Goal: Book appointment/travel/reservation

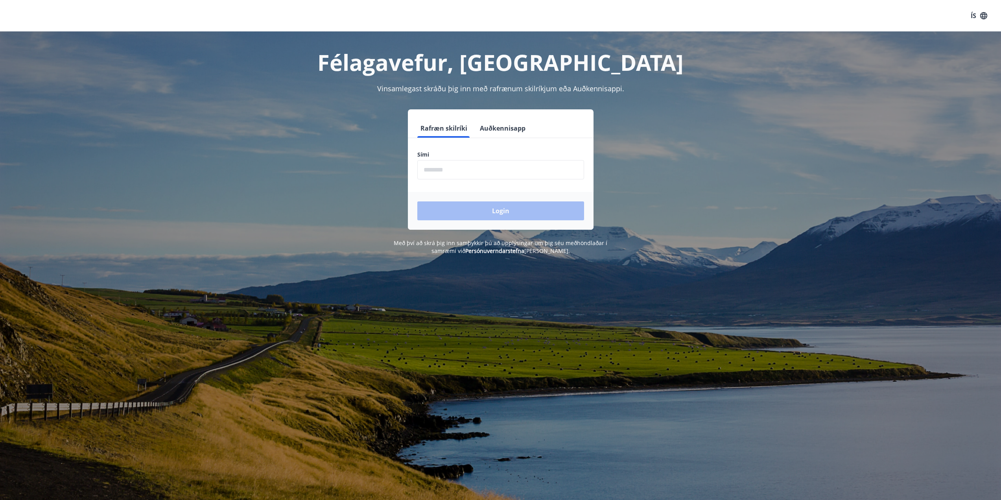
click at [458, 172] on input "phone" at bounding box center [500, 169] width 167 height 19
type input "********"
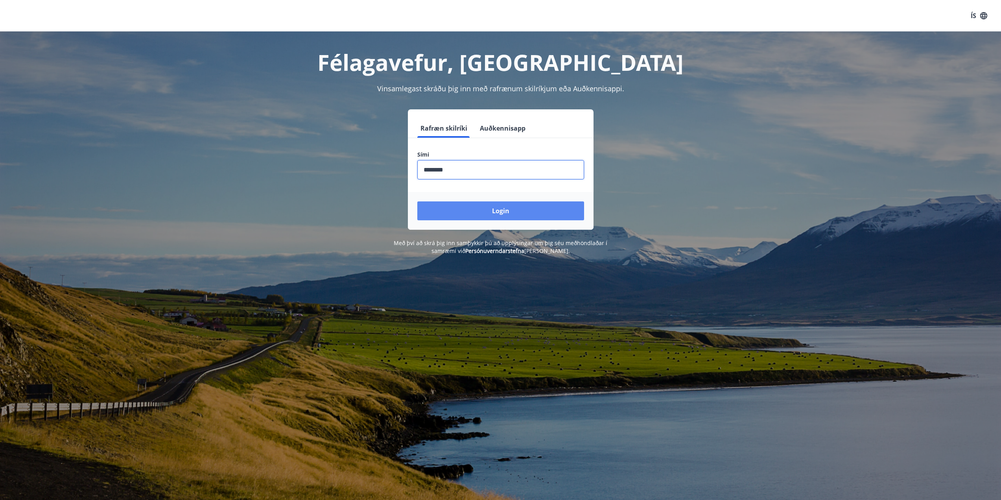
click at [506, 214] on button "Login" at bounding box center [500, 210] width 167 height 19
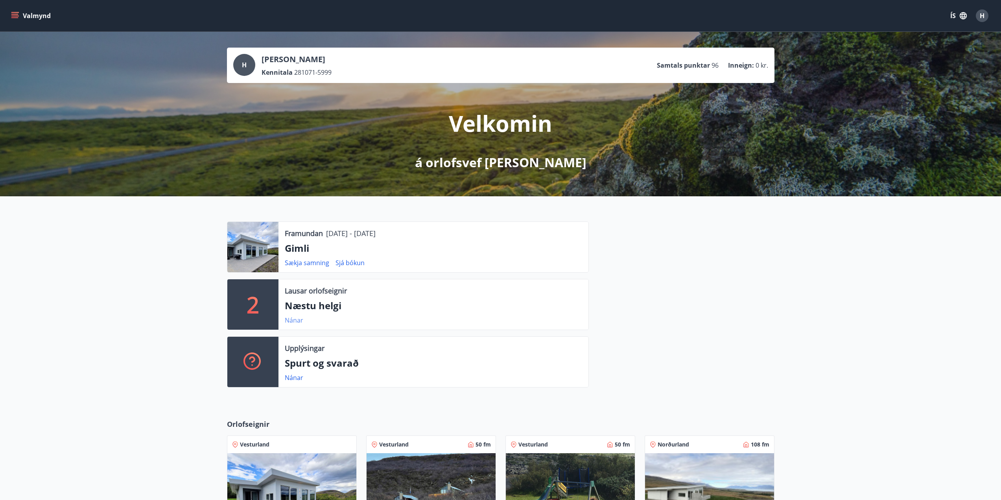
click at [300, 319] on link "Nánar" at bounding box center [294, 320] width 18 height 9
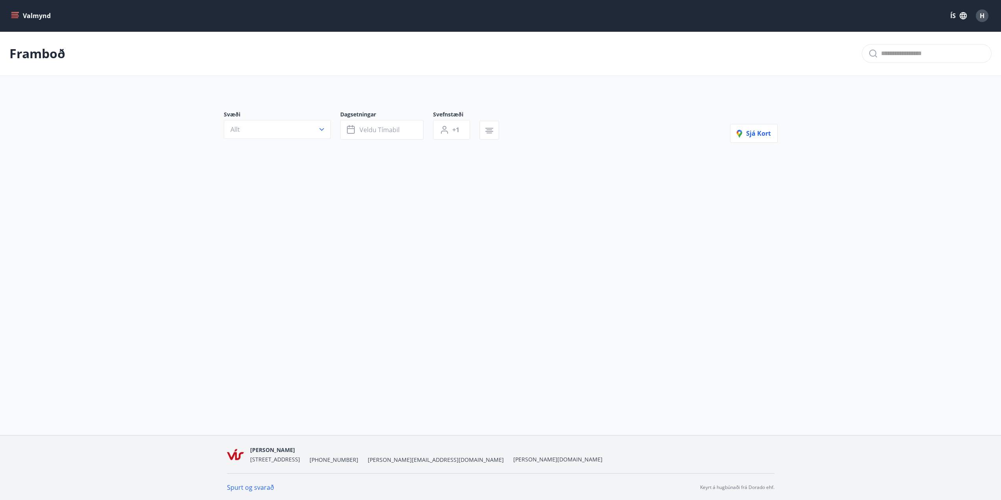
type input "*"
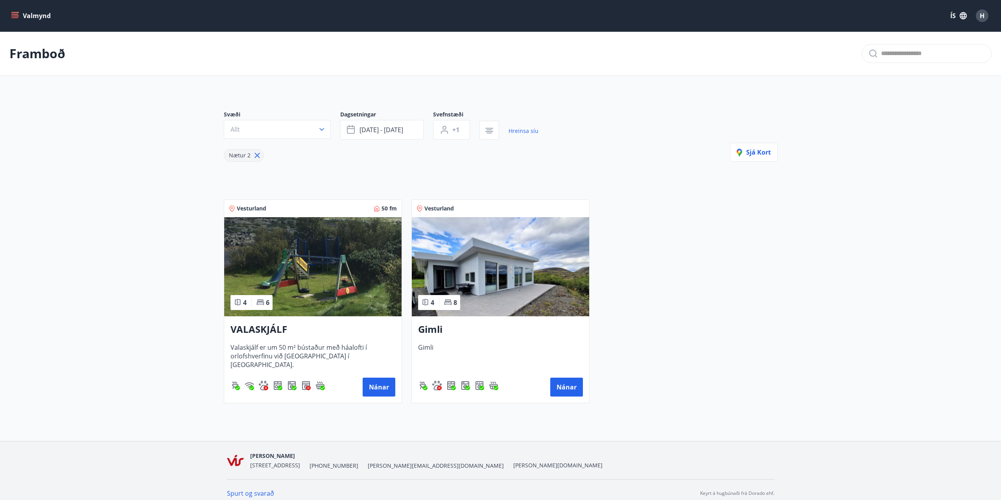
click at [490, 258] on img at bounding box center [500, 266] width 177 height 99
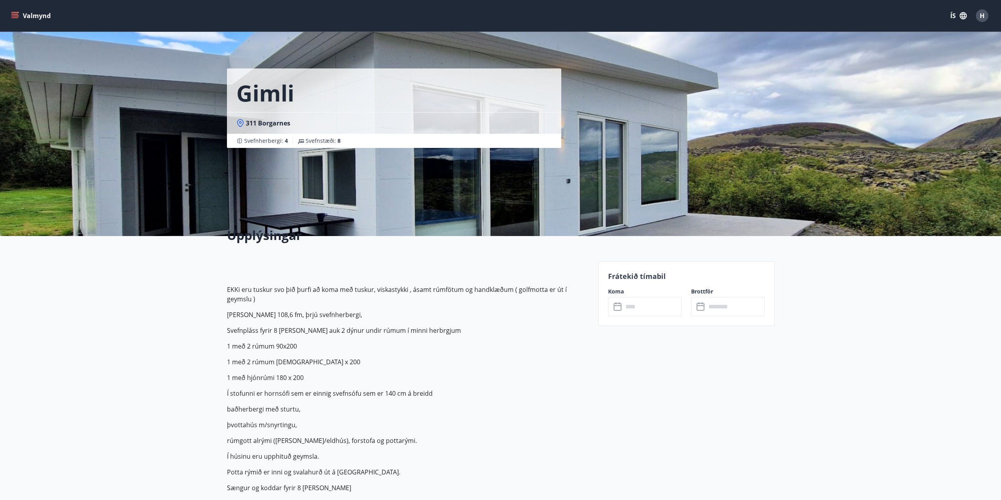
click at [617, 308] on icon at bounding box center [618, 306] width 9 height 9
